Goal: Information Seeking & Learning: Learn about a topic

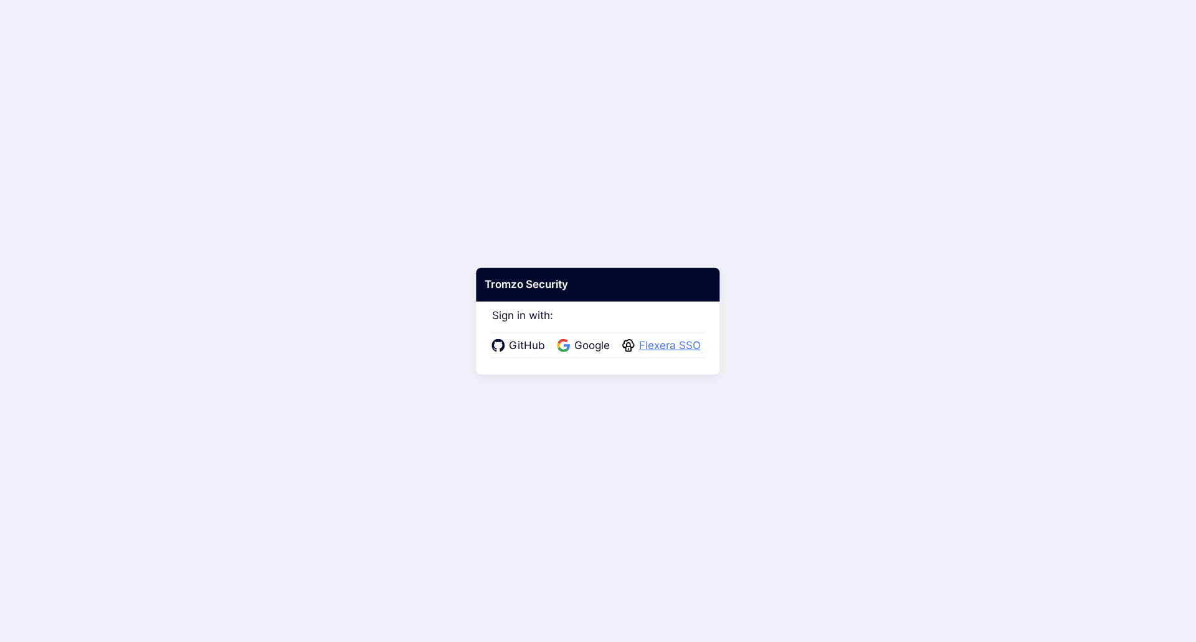
click at [673, 344] on span "Flexera SSO" at bounding box center [670, 346] width 69 height 16
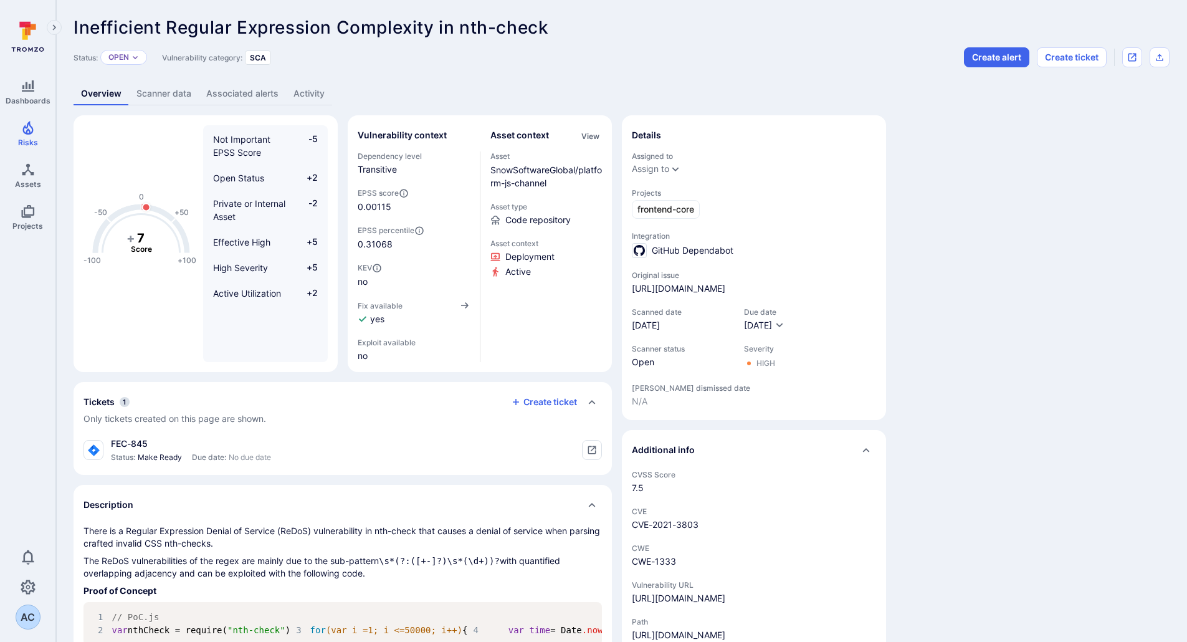
click at [156, 100] on link "Scanner data" at bounding box center [164, 93] width 70 height 23
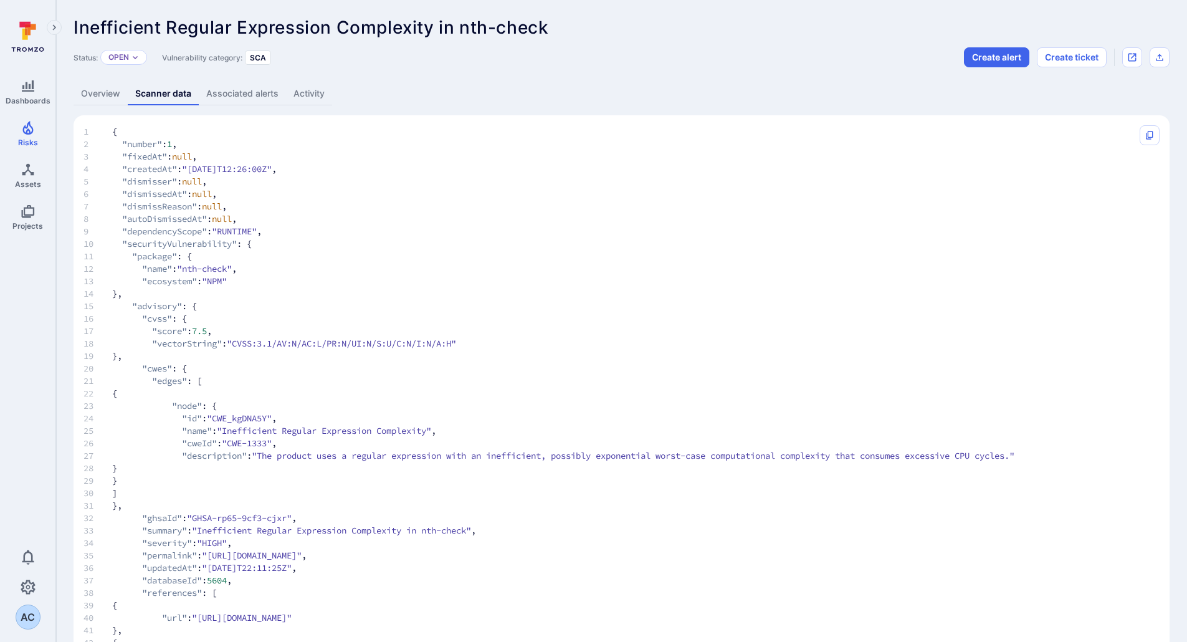
drag, startPoint x: 153, startPoint y: 340, endPoint x: 439, endPoint y: 341, distance: 286.6
click at [439, 341] on span "18 "vectorString" : "CVSS:3.1/AV:N/AC:L/PR:N/UI:N/S:U/C:N/I:N/A:H"" at bounding box center [608, 343] width 1051 height 12
drag, startPoint x: 482, startPoint y: 342, endPoint x: 153, endPoint y: 345, distance: 329.0
click at [153, 345] on span "18 "vectorString" : "CVSS:3.1/AV:N/AC:L/PR:N/UI:N/S:U/C:N/I:N/A:H"" at bounding box center [608, 343] width 1051 height 12
copy span ""vectorString" : "CVSS:3.1/AV:N/AC:L/PR:N/UI:N/S:U/C:N/I:N/A:H""
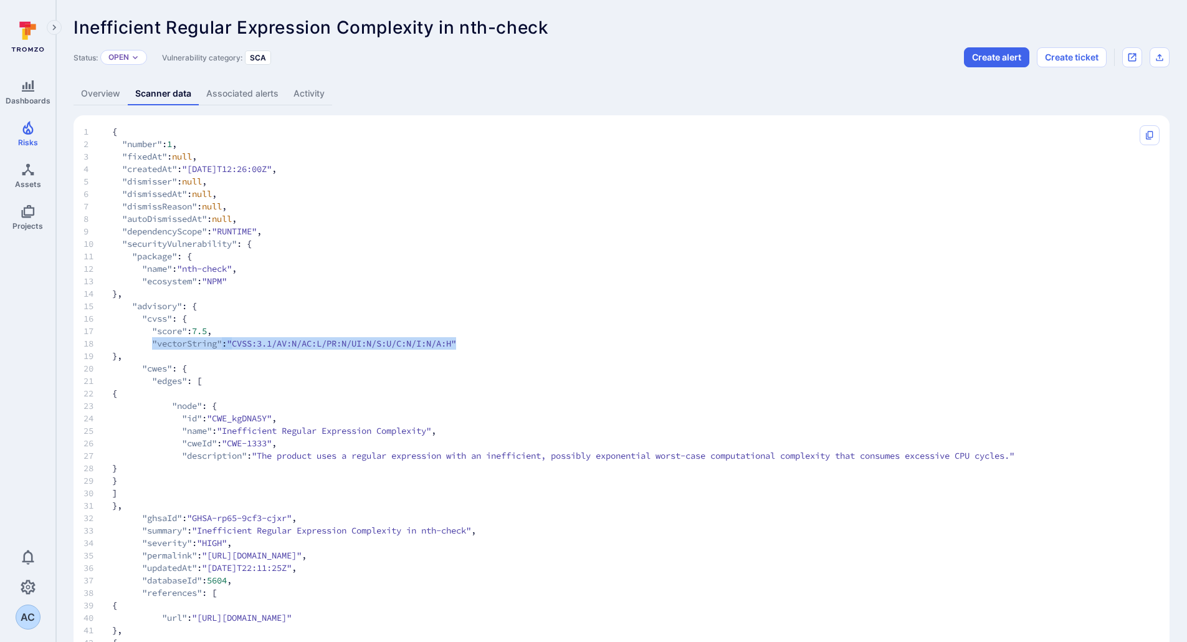
copy span ""vectorString" : "CVSS:3.1/AV:N/AC:L/PR:N/UI:N/S:U/C:N/I:N/A:H""
drag, startPoint x: 127, startPoint y: 168, endPoint x: 174, endPoint y: 168, distance: 47.4
click at [174, 168] on span ""createdAt"" at bounding box center [149, 169] width 55 height 12
copy span "createdAt"
click at [98, 97] on link "Overview" at bounding box center [101, 93] width 54 height 23
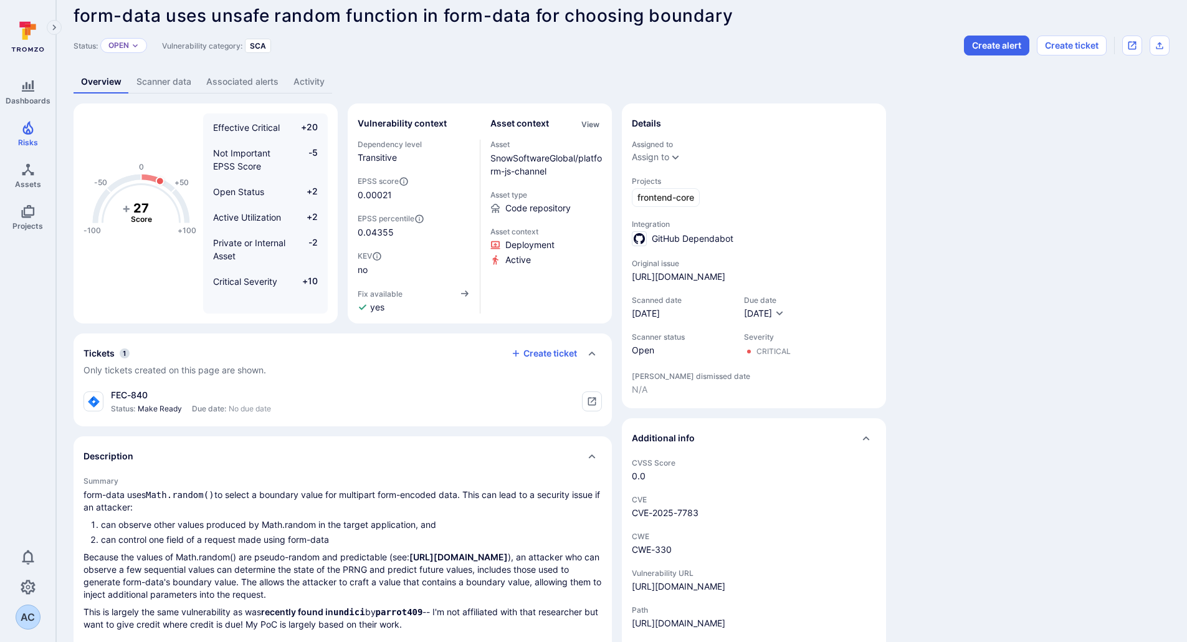
scroll to position [16, 0]
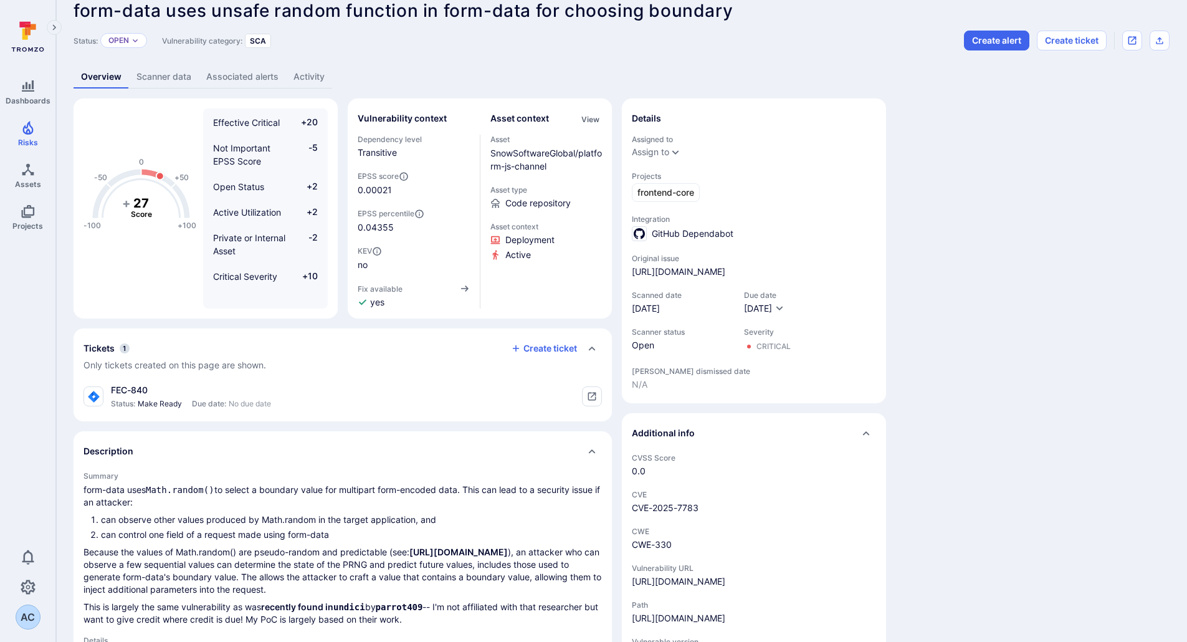
scroll to position [22, 0]
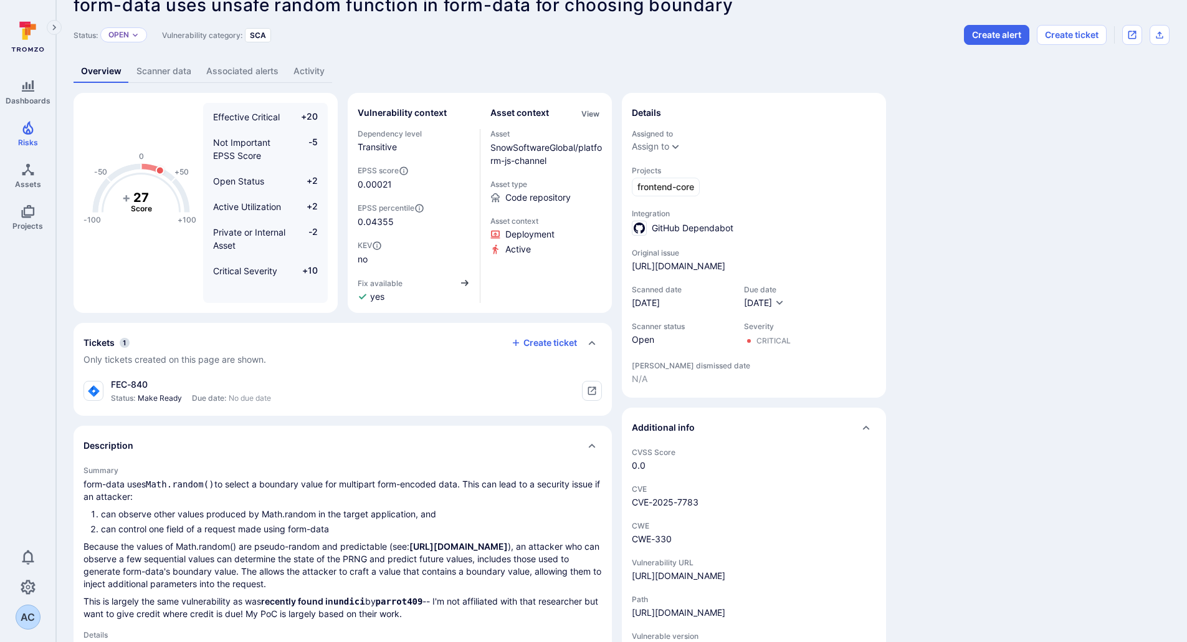
click at [465, 285] on icon "button" at bounding box center [464, 283] width 7 height 6
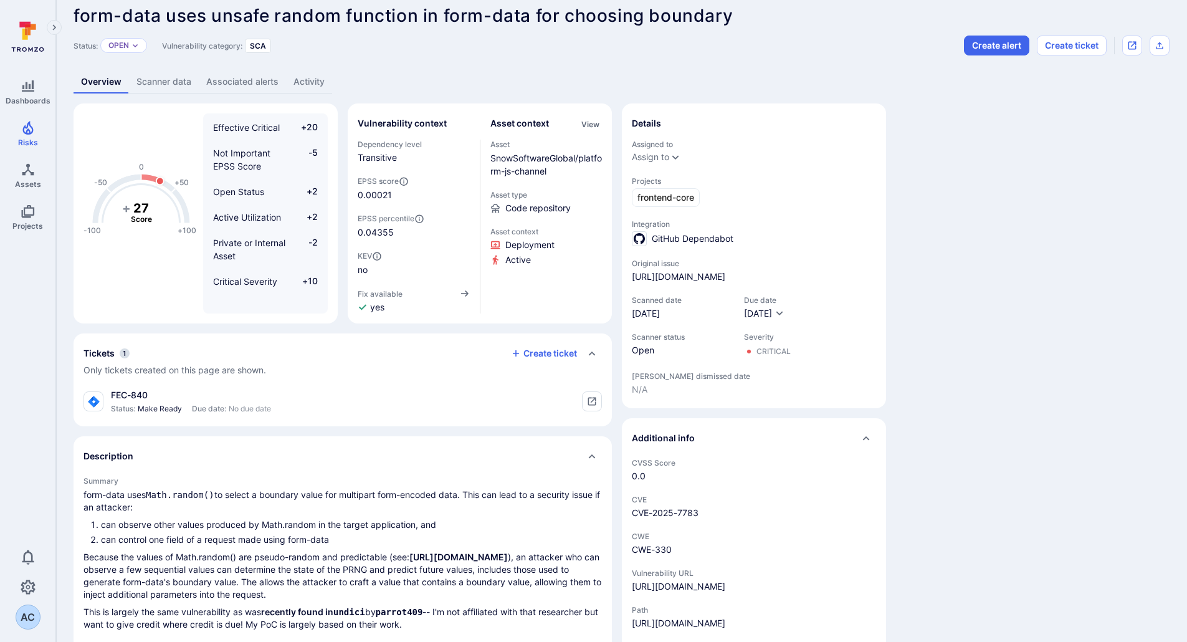
scroll to position [11, 0]
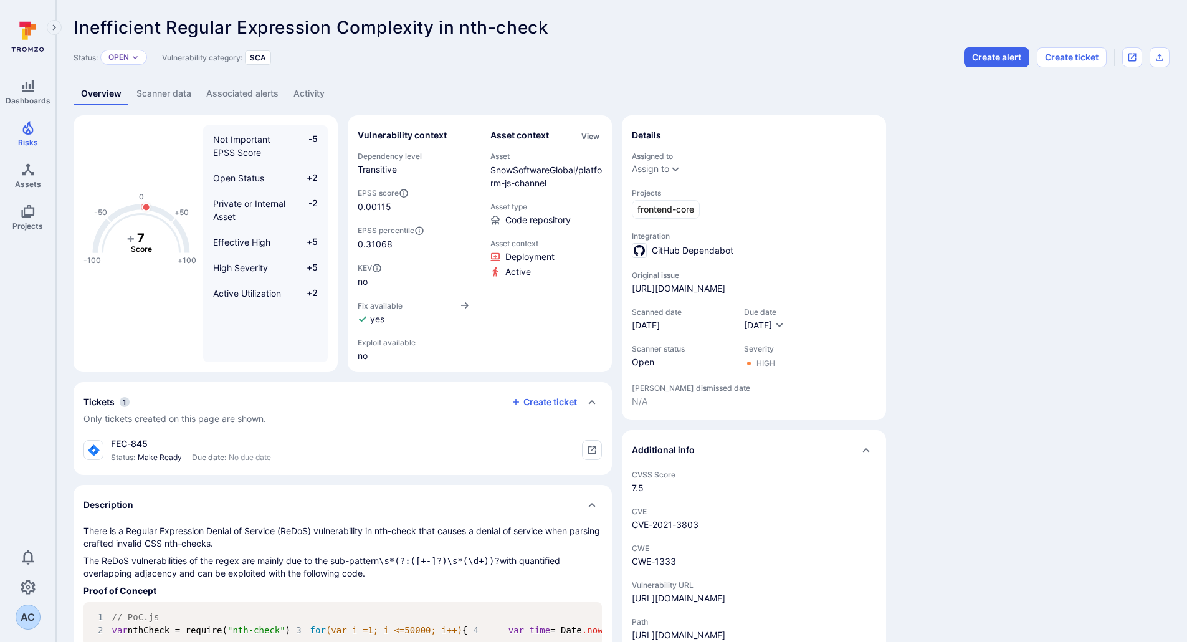
click at [185, 95] on link "Scanner data" at bounding box center [164, 93] width 70 height 23
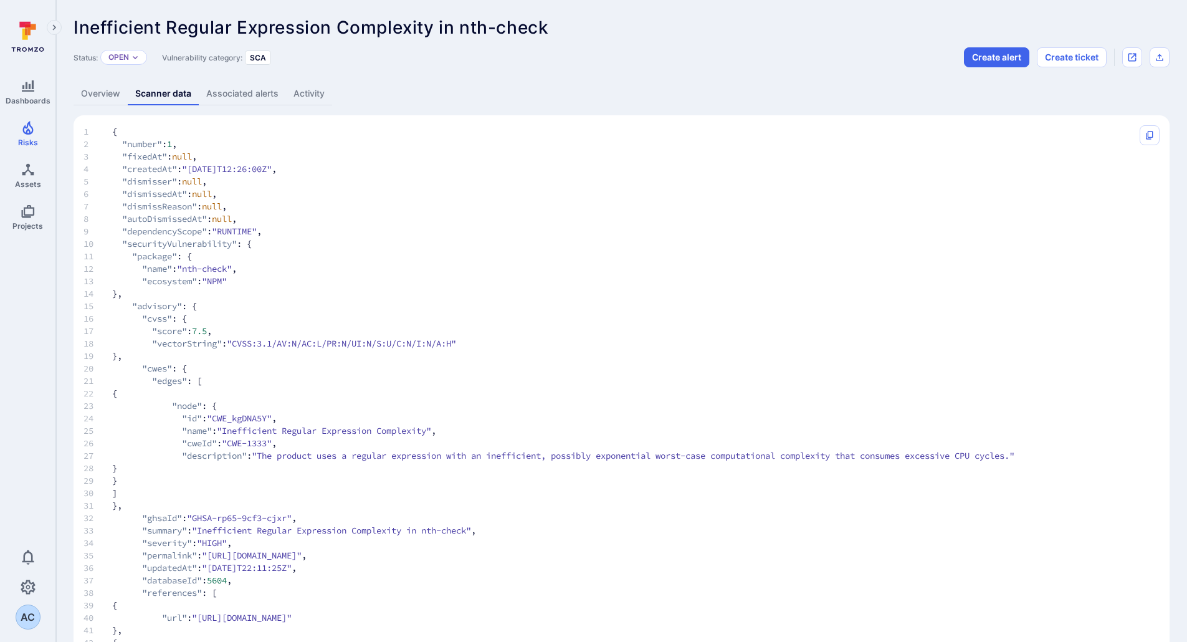
click at [232, 91] on link "Associated alerts" at bounding box center [242, 93] width 87 height 23
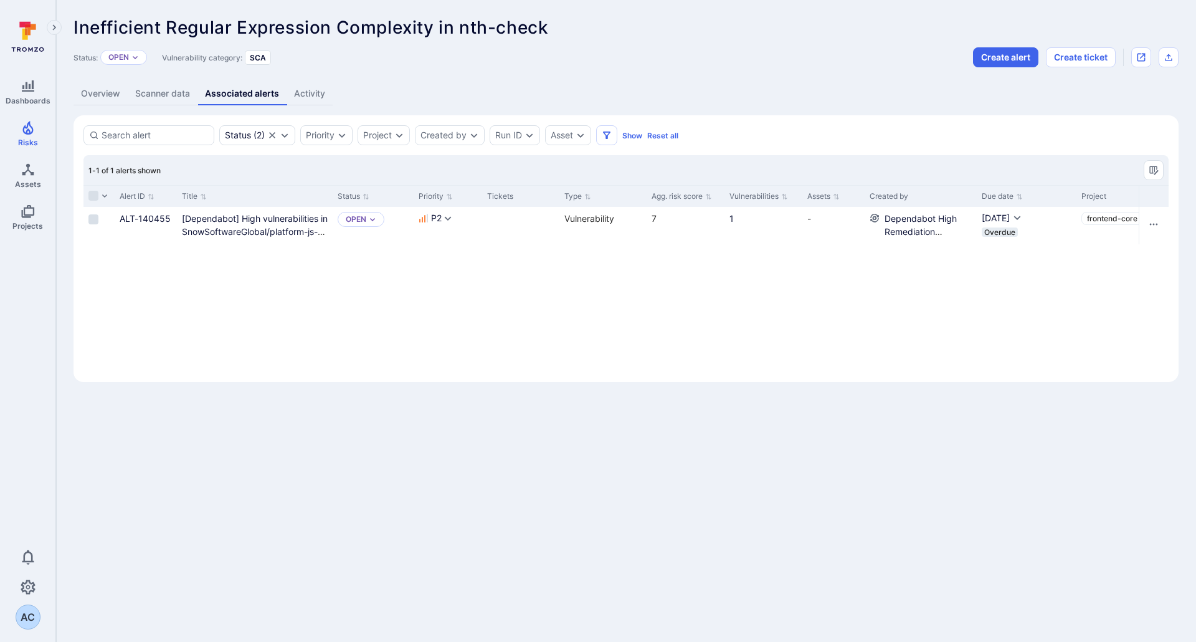
click at [313, 93] on link "Activity" at bounding box center [310, 93] width 46 height 23
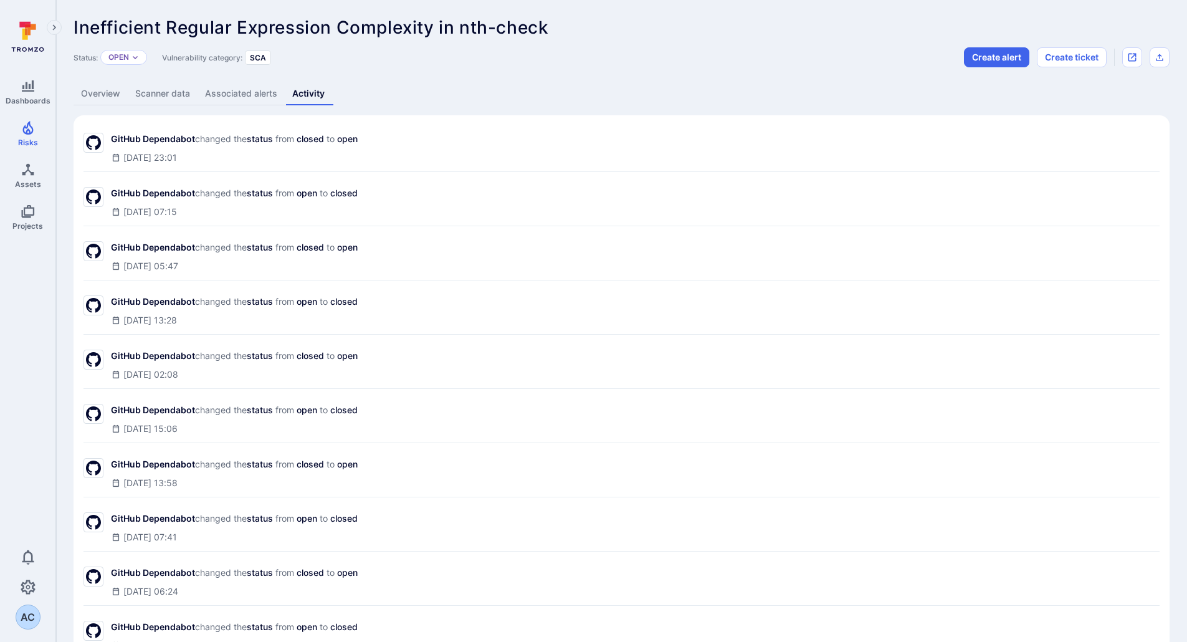
click at [244, 88] on link "Associated alerts" at bounding box center [241, 93] width 87 height 23
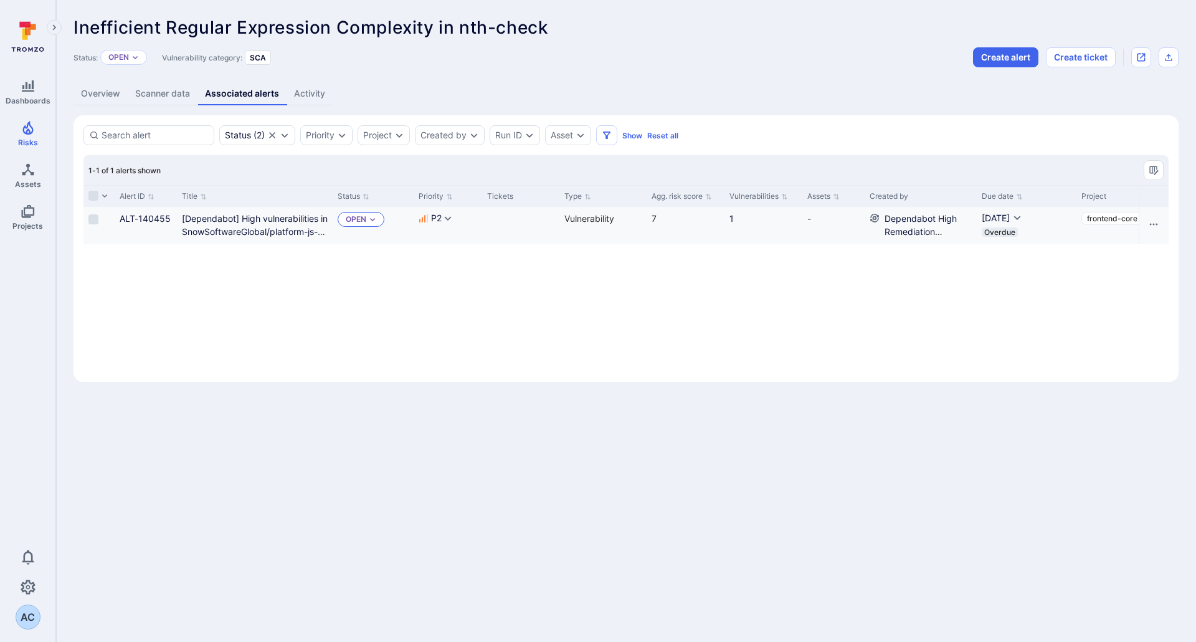
click at [369, 216] on icon "Expand dropdown" at bounding box center [372, 219] width 7 height 7
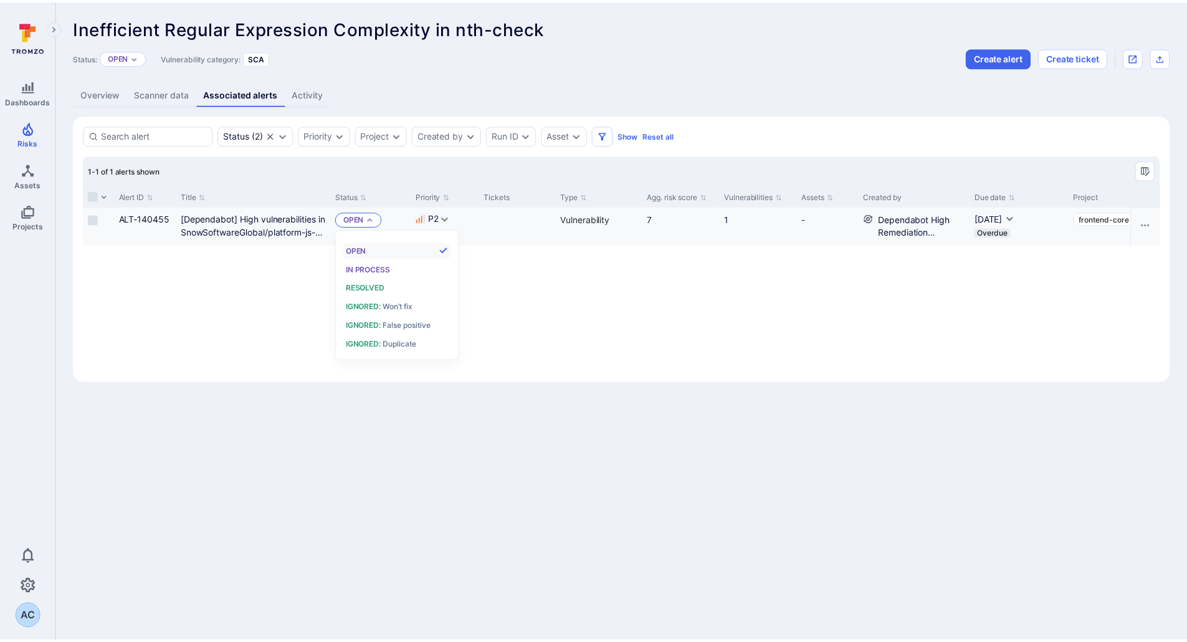
scroll to position [10, 0]
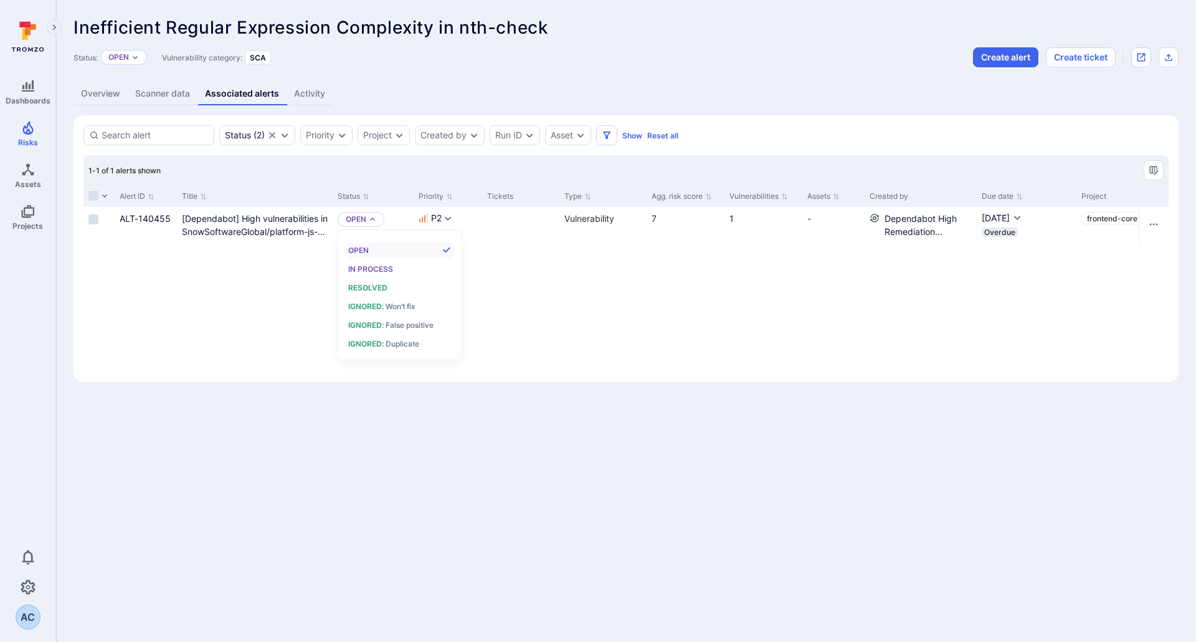
click at [512, 74] on div "Inefficient Regular Expression Complexity in nth-check ... Show more Status: Op…" at bounding box center [626, 199] width 1140 height 399
click at [122, 98] on link "Overview" at bounding box center [101, 93] width 54 height 23
